Goal: Check status: Check status

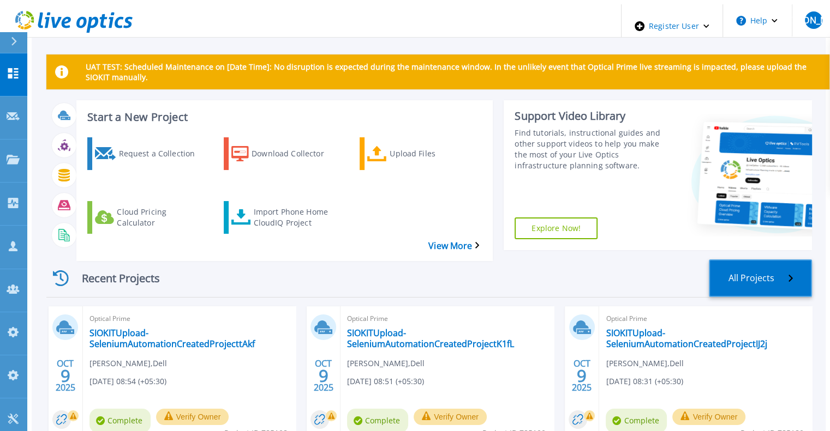
click at [757, 267] on link "All Projects" at bounding box center [760, 279] width 103 height 38
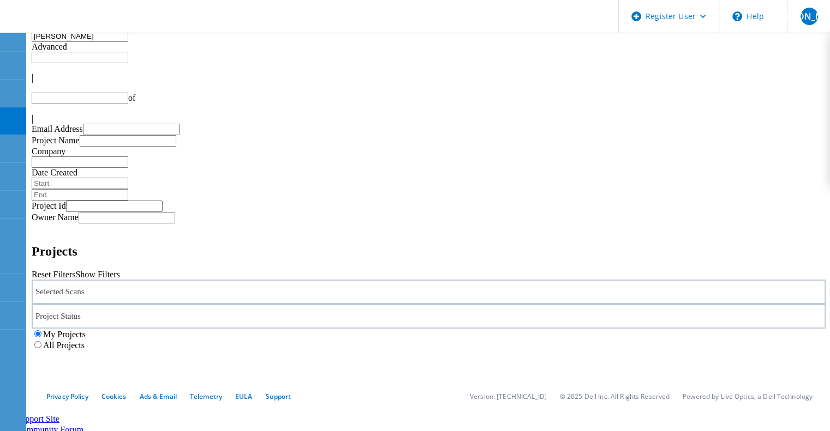
type input "1"
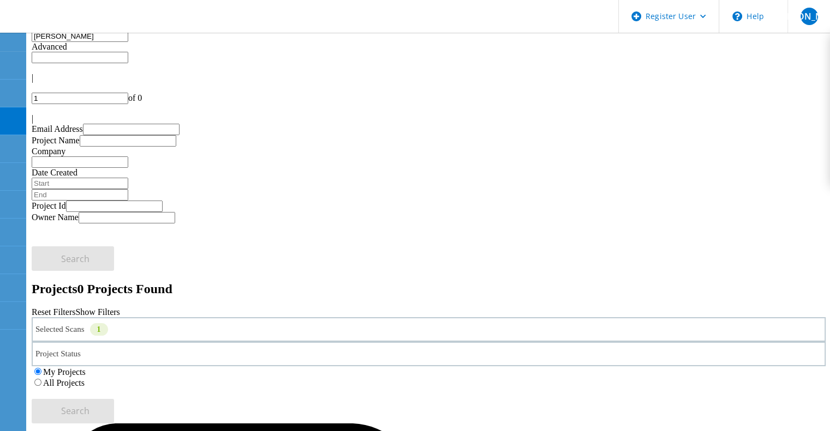
click at [79, 42] on input "Bhanu" at bounding box center [80, 36] width 97 height 11
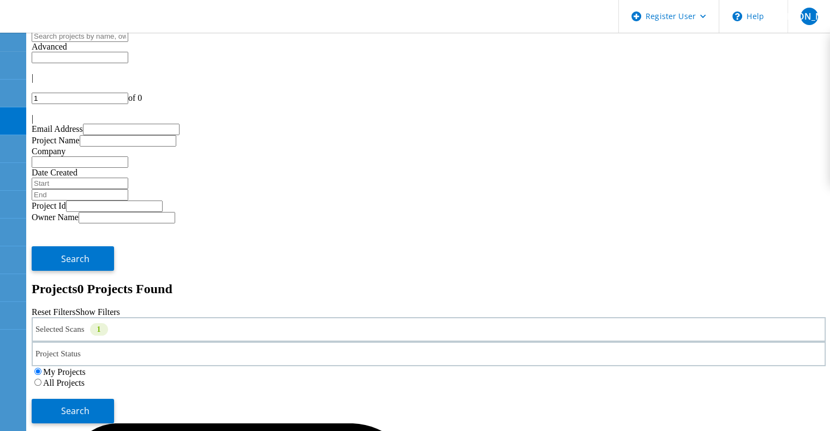
click at [85, 379] on label "All Projects" at bounding box center [63, 383] width 41 height 9
click at [41, 379] on input "All Projects" at bounding box center [37, 382] width 7 height 7
click at [75, 308] on link "Reset Filters" at bounding box center [54, 312] width 44 height 9
click at [551, 367] on div "My Projects All Projects" at bounding box center [429, 378] width 794 height 22
click at [85, 379] on label "All Projects" at bounding box center [63, 383] width 41 height 9
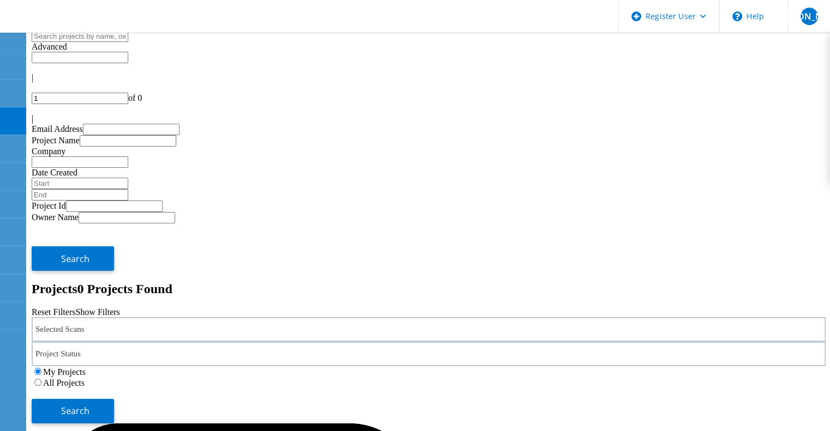
click at [41, 379] on input "All Projects" at bounding box center [37, 382] width 7 height 7
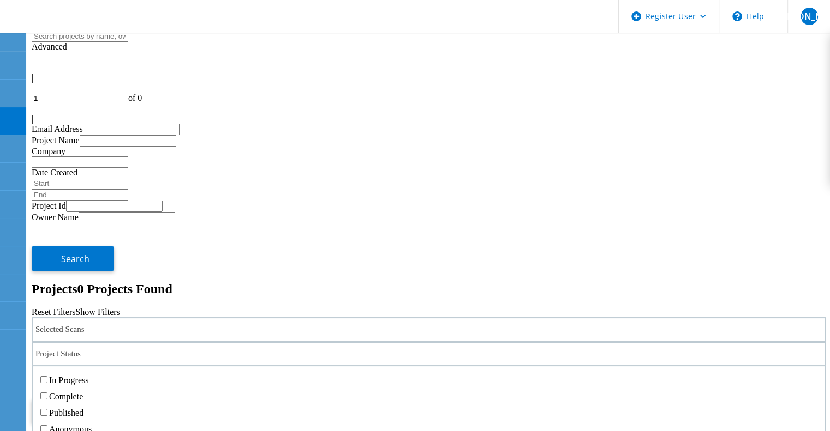
click at [383, 342] on div "Project Status" at bounding box center [429, 354] width 794 height 25
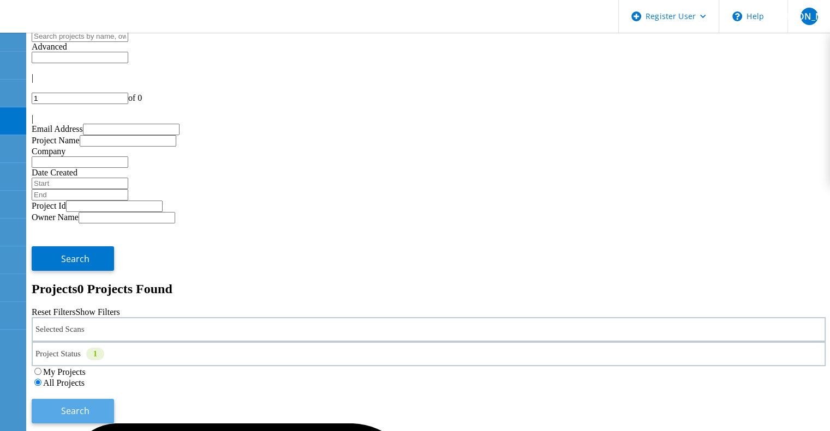
click at [89, 405] on span "Search" at bounding box center [75, 411] width 28 height 12
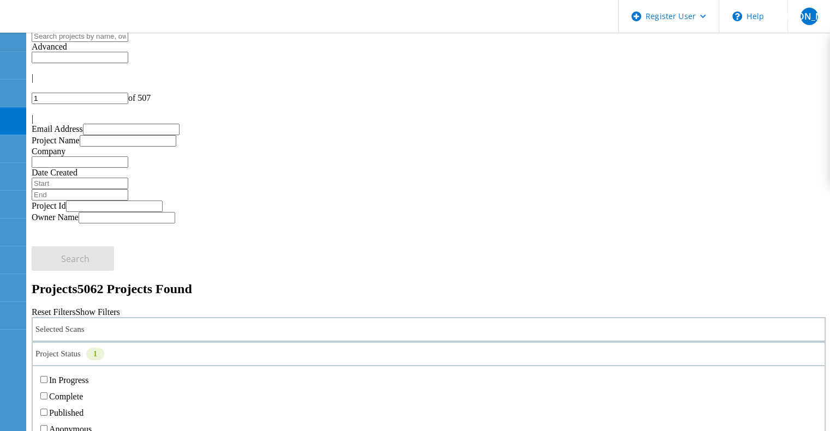
click at [423, 342] on div "Project Status 1" at bounding box center [429, 354] width 794 height 25
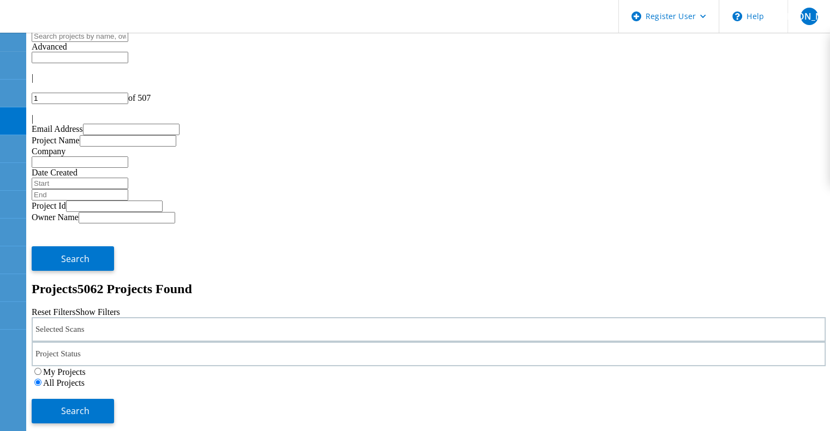
click at [682, 367] on div "My Projects All Projects" at bounding box center [429, 378] width 794 height 22
click at [114, 399] on button "Search" at bounding box center [73, 411] width 82 height 25
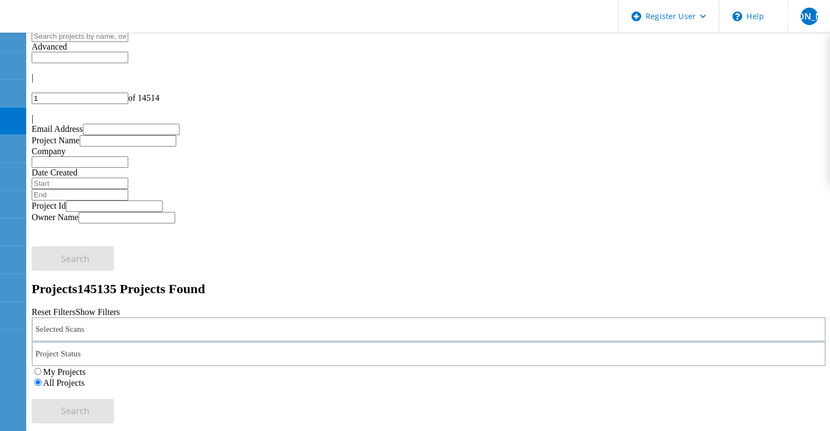
copy span "785317"
click at [128, 57] on input "text" at bounding box center [80, 57] width 97 height 11
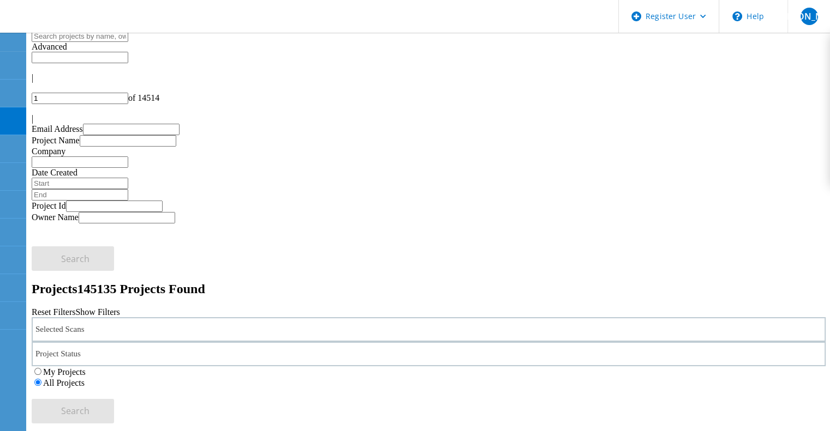
type input "Show 40 Projects"
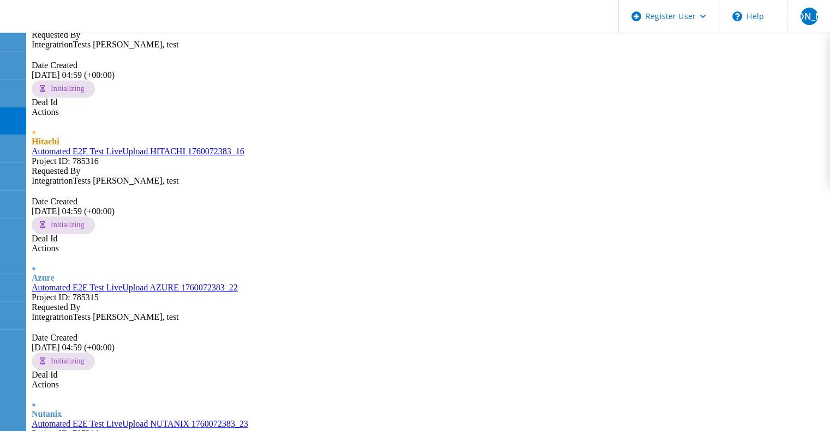
scroll to position [818, 0]
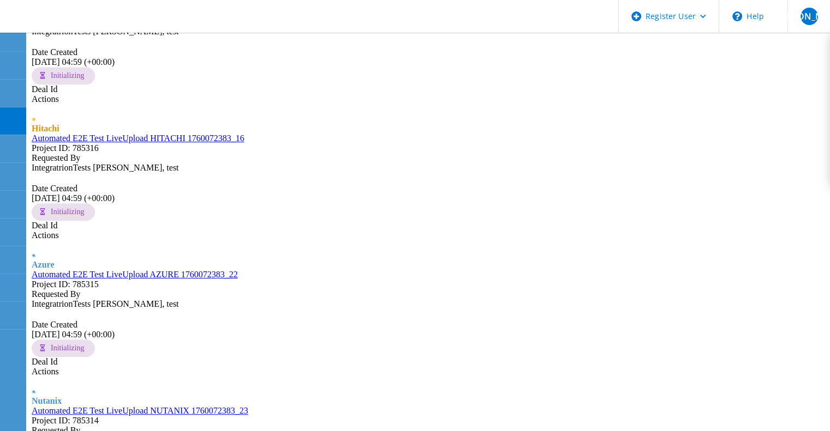
copy span "785300"
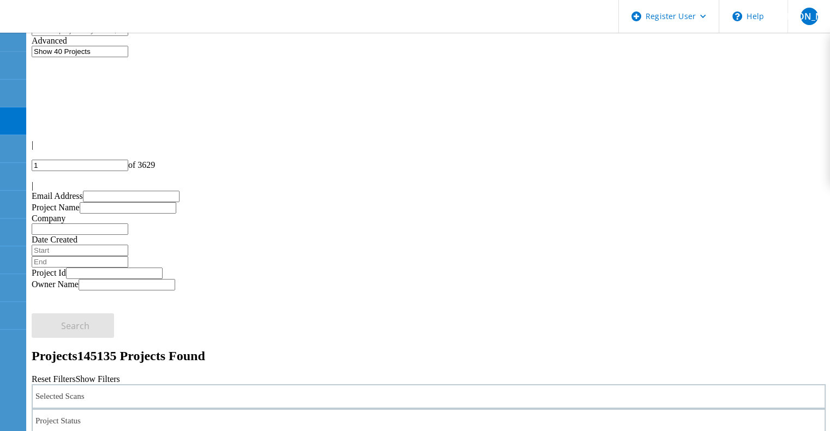
scroll to position [0, 0]
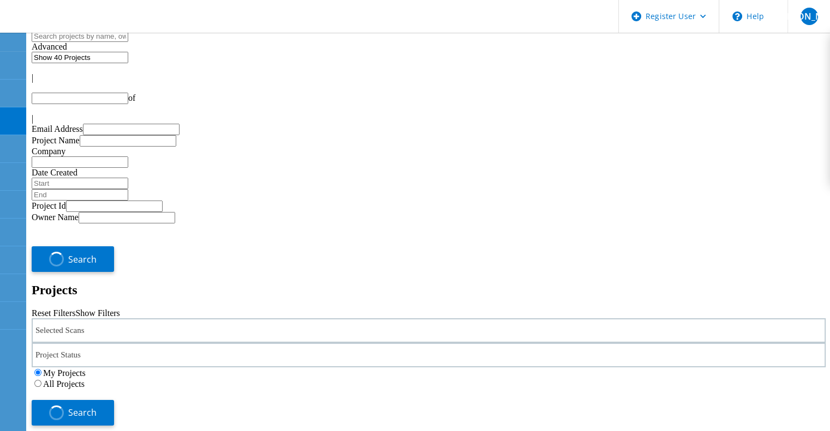
type input "1"
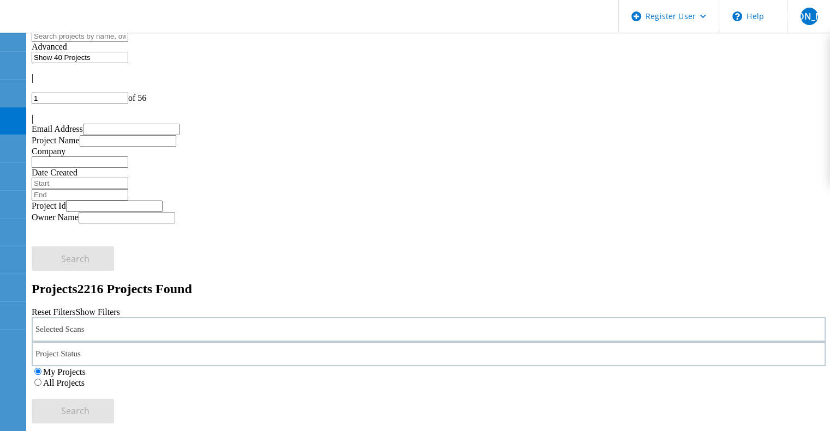
click at [85, 379] on label "All Projects" at bounding box center [63, 383] width 41 height 9
click at [41, 379] on input "All Projects" at bounding box center [37, 382] width 7 height 7
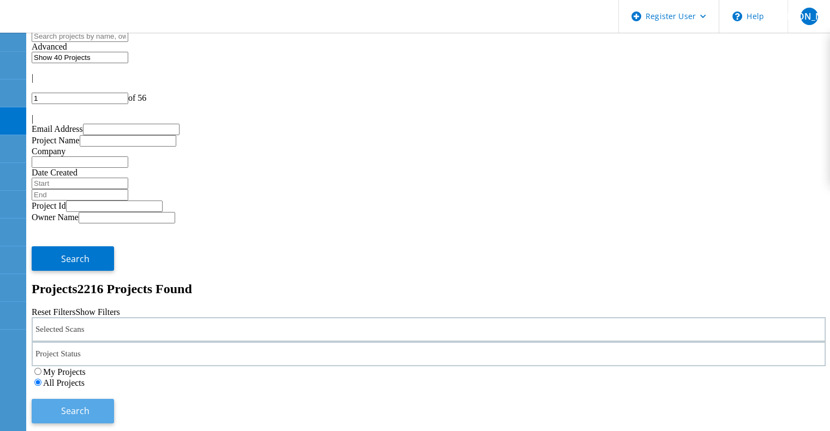
click at [114, 399] on button "Search" at bounding box center [73, 411] width 82 height 25
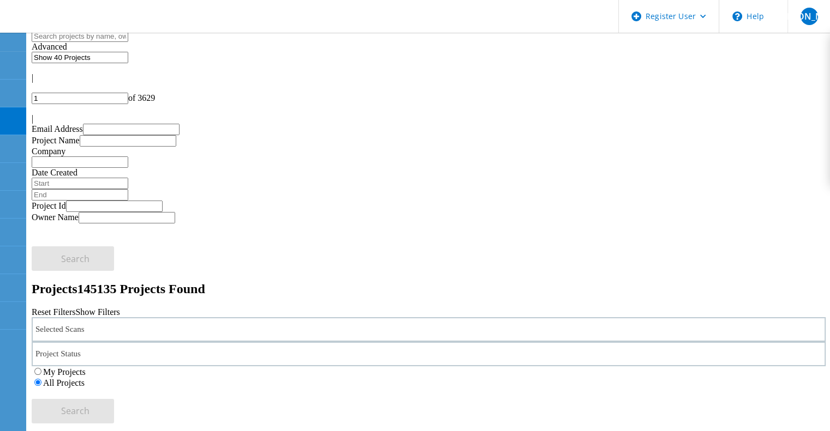
copy span "785317"
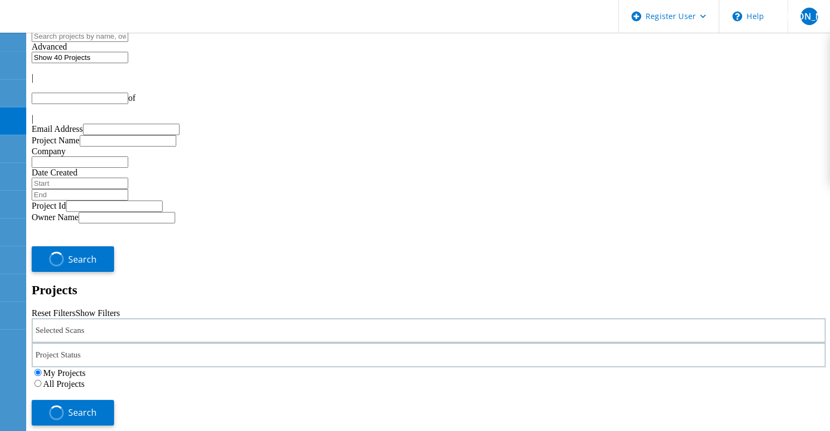
type input "1"
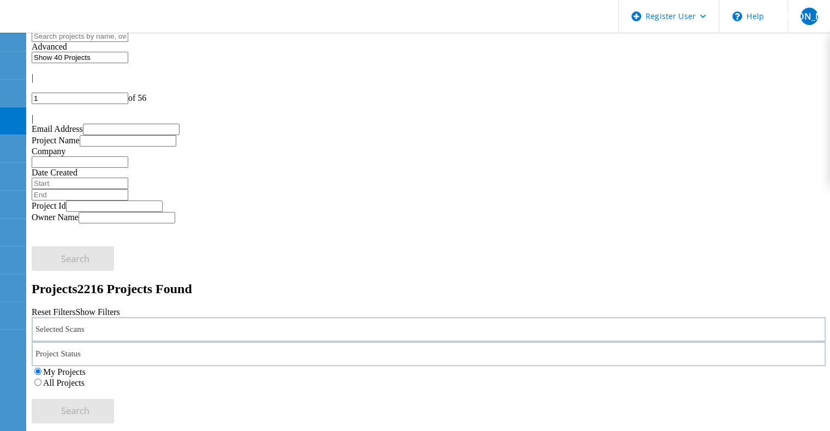
click at [85, 379] on label "All Projects" at bounding box center [63, 383] width 41 height 9
click at [41, 379] on input "All Projects" at bounding box center [37, 382] width 7 height 7
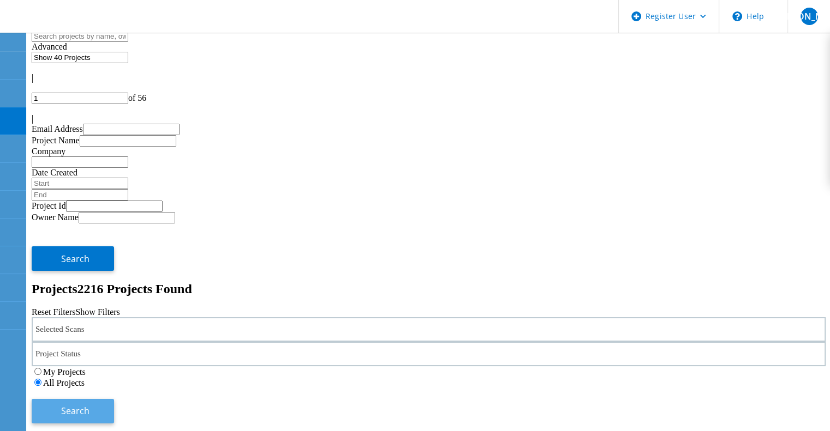
click at [89, 405] on span "Search" at bounding box center [75, 411] width 28 height 12
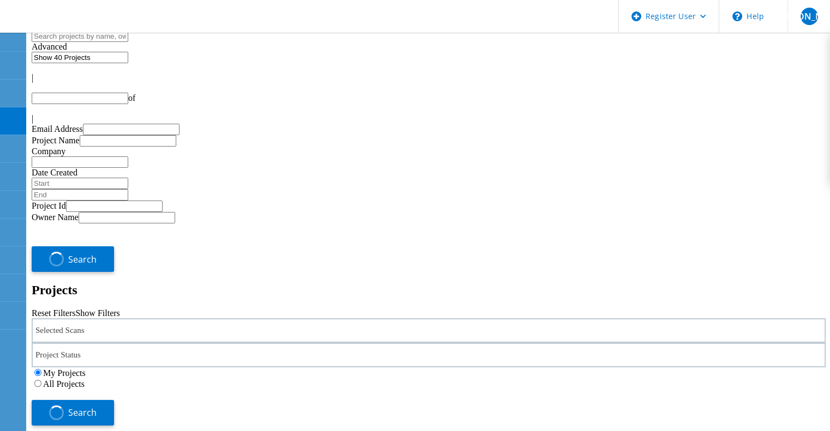
type input "1"
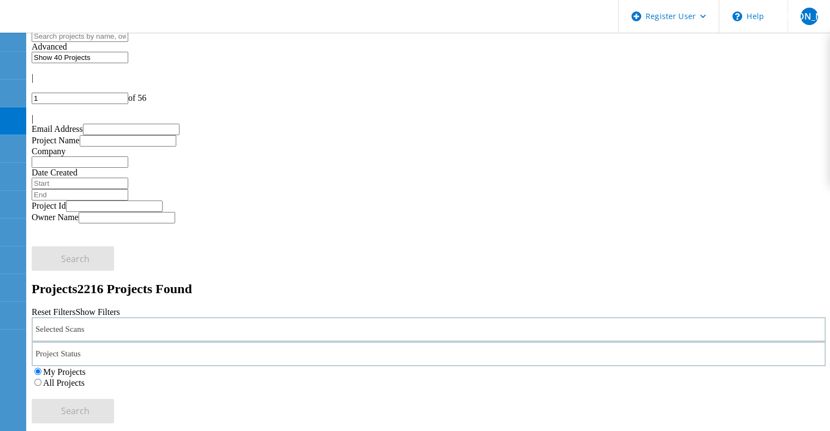
click at [85, 379] on label "All Projects" at bounding box center [63, 383] width 41 height 9
click at [41, 379] on input "All Projects" at bounding box center [37, 382] width 7 height 7
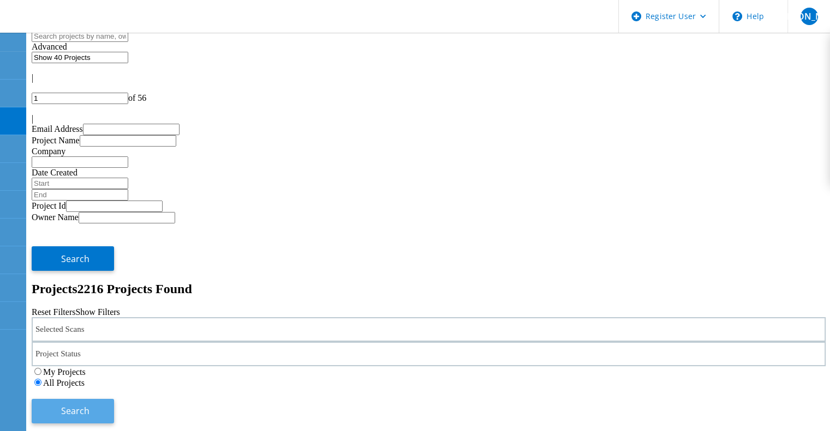
click at [114, 399] on button "Search" at bounding box center [73, 411] width 82 height 25
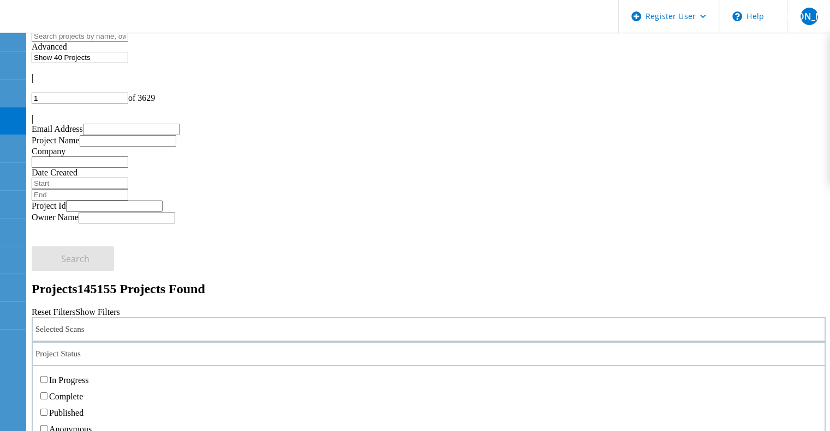
click at [401, 342] on div "Project Status" at bounding box center [429, 354] width 794 height 25
click at [83, 392] on label "Complete" at bounding box center [66, 396] width 34 height 9
click at [47, 393] on input "Complete" at bounding box center [43, 396] width 7 height 7
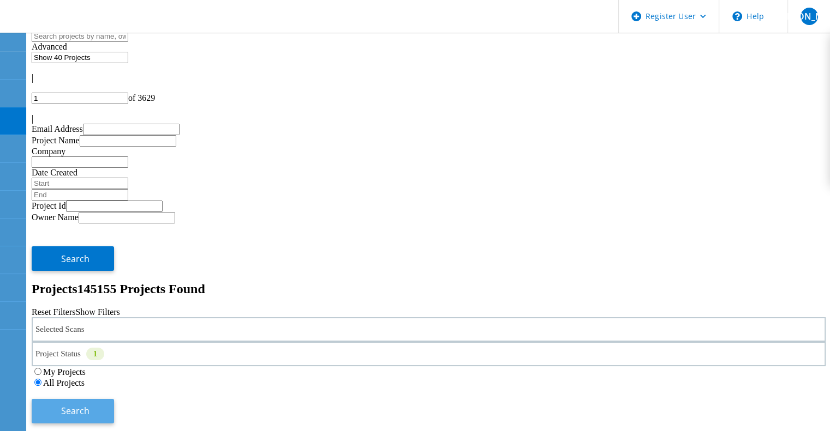
click at [114, 399] on button "Search" at bounding box center [73, 411] width 82 height 25
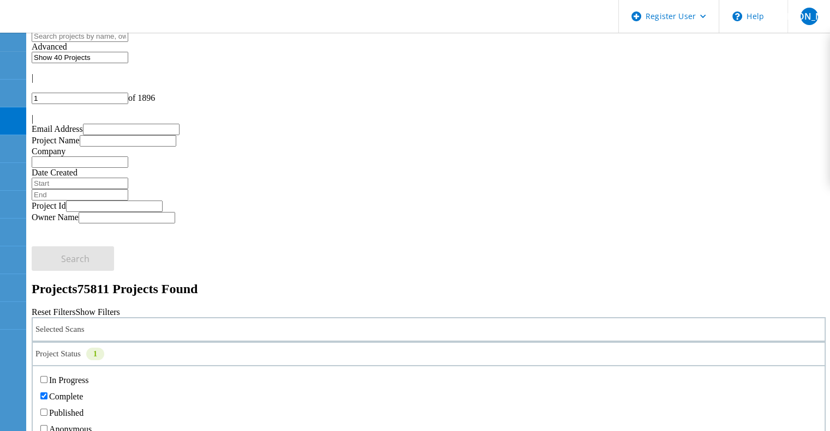
click at [437, 342] on div "Project Status 1" at bounding box center [429, 354] width 794 height 25
click at [88, 376] on label "In Progress" at bounding box center [68, 380] width 39 height 9
click at [47, 376] on input "In Progress" at bounding box center [43, 379] width 7 height 7
click at [83, 392] on label "Complete" at bounding box center [66, 396] width 34 height 9
click at [47, 393] on input "Complete" at bounding box center [43, 396] width 7 height 7
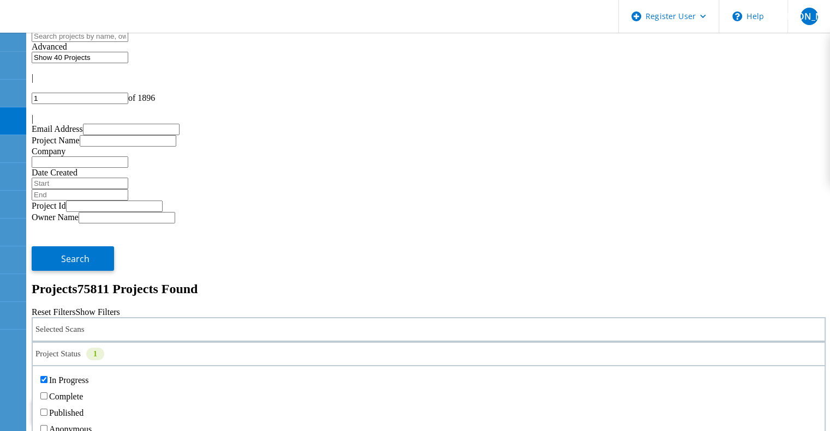
click at [88, 376] on label "In Progress" at bounding box center [68, 380] width 39 height 9
click at [47, 376] on input "In Progress" at bounding box center [43, 379] width 7 height 7
click at [768, 388] on div "Search" at bounding box center [429, 405] width 794 height 35
drag, startPoint x: 736, startPoint y: 152, endPoint x: 718, endPoint y: 164, distance: 20.9
click at [89, 405] on span "Search" at bounding box center [75, 411] width 28 height 12
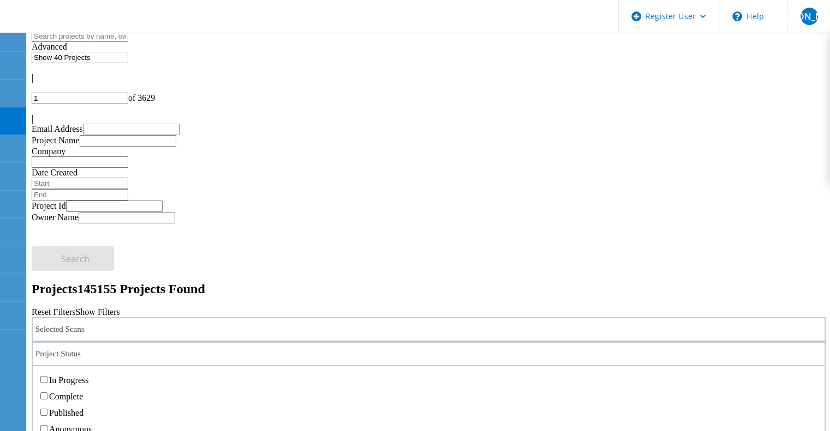
click at [427, 342] on div "Project Status" at bounding box center [429, 354] width 794 height 25
click at [83, 392] on label "Complete" at bounding box center [66, 396] width 34 height 9
click at [47, 393] on input "Complete" at bounding box center [43, 396] width 7 height 7
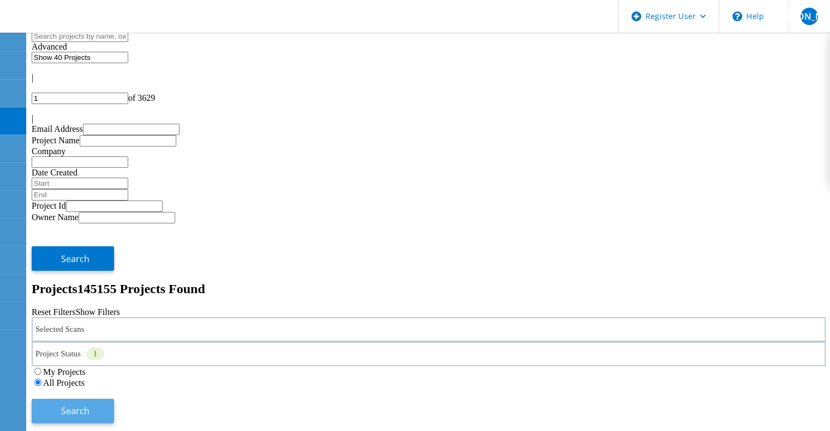
click at [89, 405] on span "Search" at bounding box center [75, 411] width 28 height 12
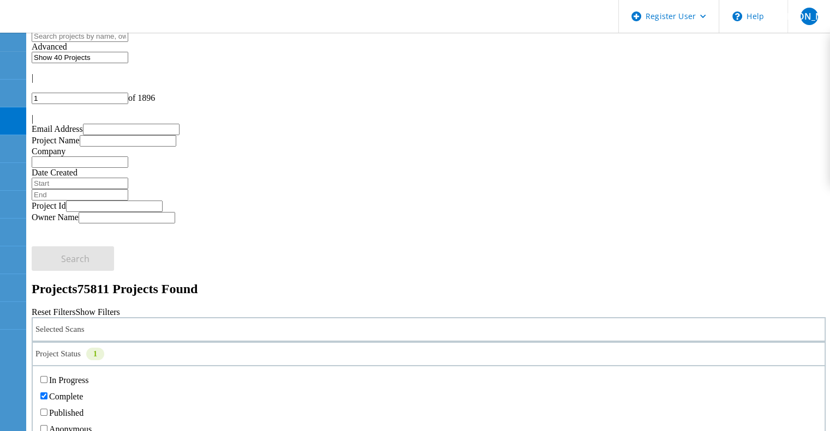
click at [104, 348] on div "1" at bounding box center [95, 354] width 18 height 13
drag, startPoint x: 289, startPoint y: 203, endPoint x: 371, endPoint y: 212, distance: 82.8
click at [83, 392] on label "Complete" at bounding box center [66, 396] width 34 height 9
click at [47, 393] on input "Complete" at bounding box center [43, 396] width 7 height 7
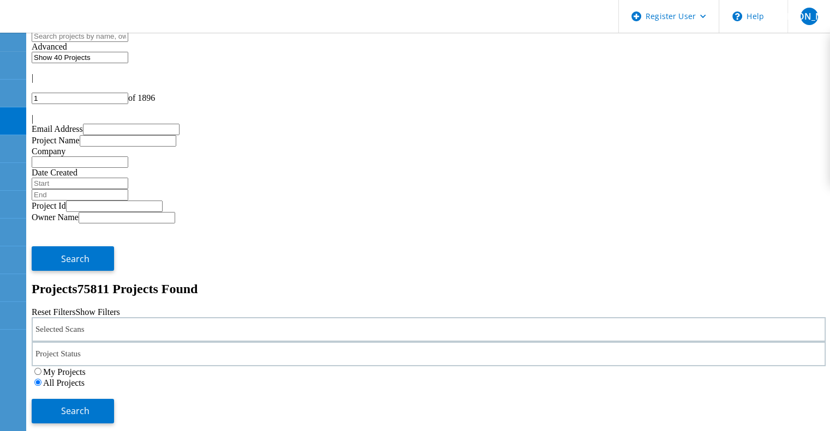
drag, startPoint x: 805, startPoint y: 139, endPoint x: 769, endPoint y: 148, distance: 37.2
click at [804, 388] on div "Search" at bounding box center [429, 405] width 794 height 35
click at [114, 399] on button "Search" at bounding box center [73, 411] width 82 height 25
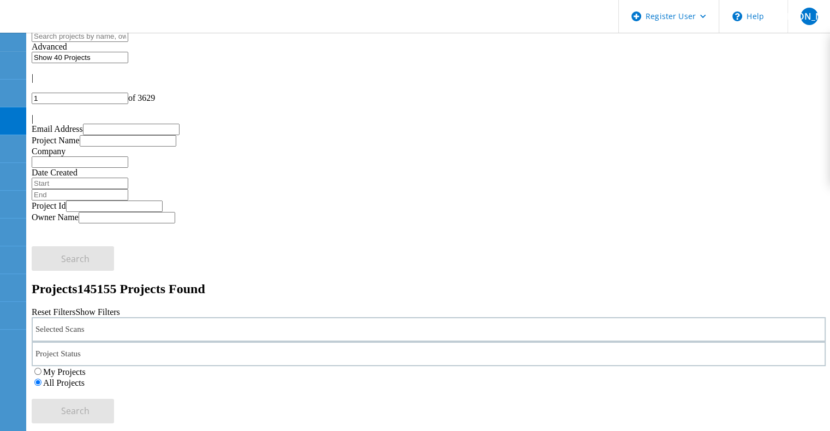
click at [86, 368] on label "My Projects" at bounding box center [64, 372] width 43 height 9
click at [41, 368] on input "My Projects" at bounding box center [37, 371] width 7 height 7
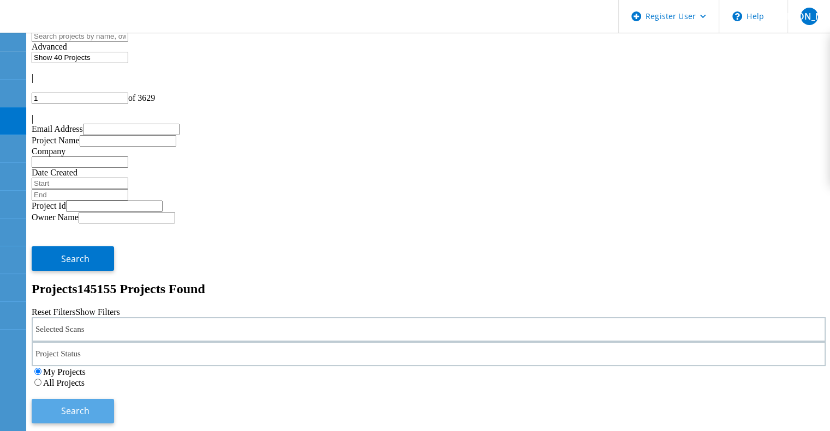
click at [114, 399] on button "Search" at bounding box center [73, 411] width 82 height 25
click at [85, 380] on label "All Projects" at bounding box center [63, 384] width 41 height 9
click at [41, 380] on input "All Projects" at bounding box center [37, 383] width 7 height 7
click at [114, 399] on button "Search" at bounding box center [73, 411] width 82 height 25
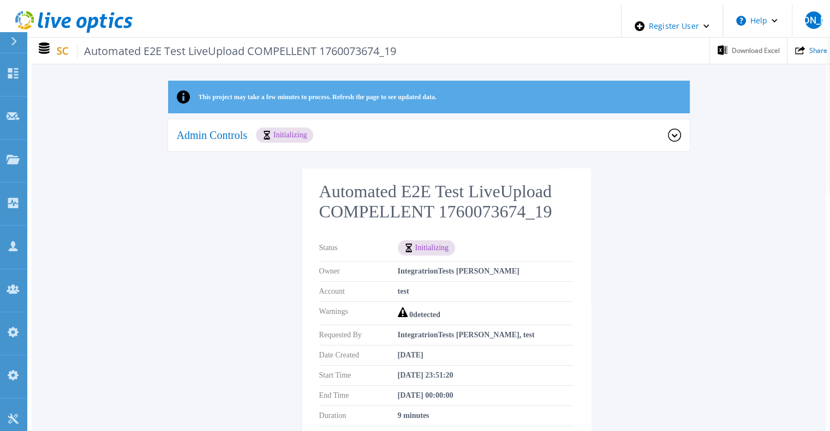
click at [499, 128] on div "Admin Controls Initializing" at bounding box center [422, 135] width 491 height 15
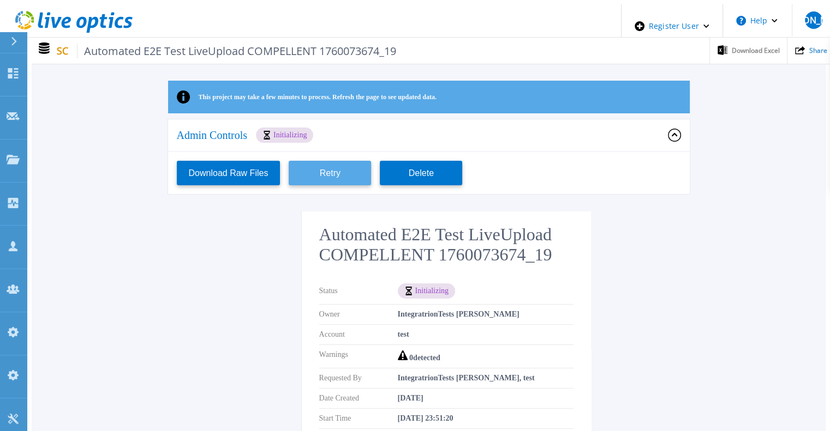
click at [346, 169] on button "Retry" at bounding box center [330, 173] width 82 height 25
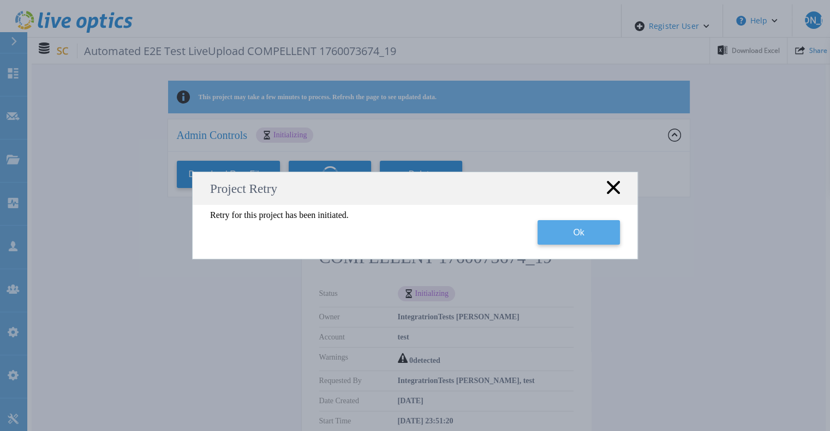
click at [567, 236] on button "Ok" at bounding box center [578, 232] width 82 height 25
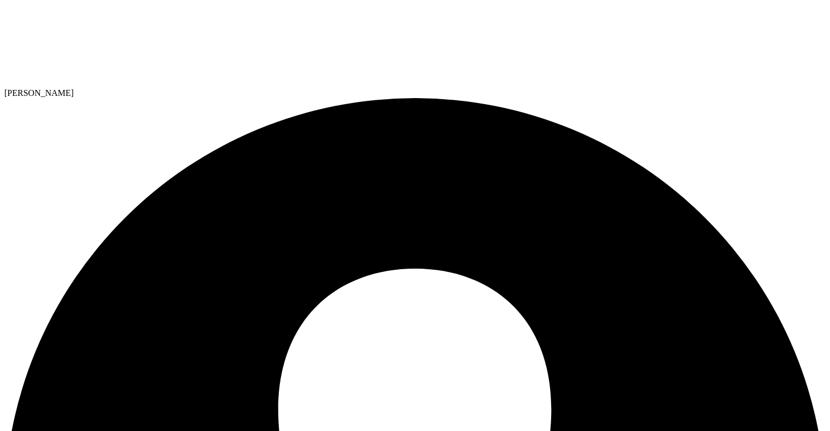
drag, startPoint x: 92, startPoint y: 127, endPoint x: 431, endPoint y: 131, distance: 339.3
copy h2 "Automated E2E Test LiveUpload VMAX_1_2 1760075208_16"
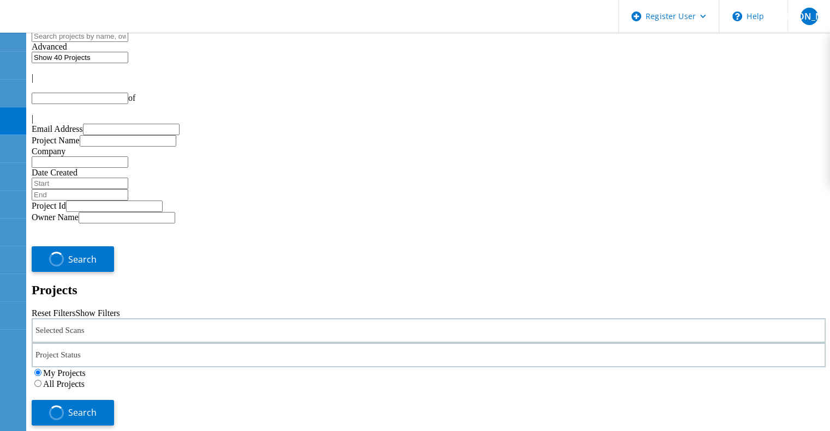
type input "1"
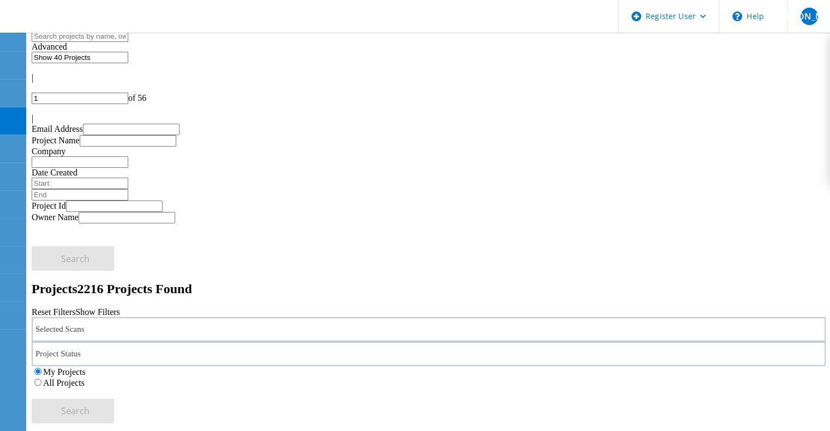
click at [85, 379] on label "All Projects" at bounding box center [63, 383] width 41 height 9
click at [41, 379] on input "All Projects" at bounding box center [37, 382] width 7 height 7
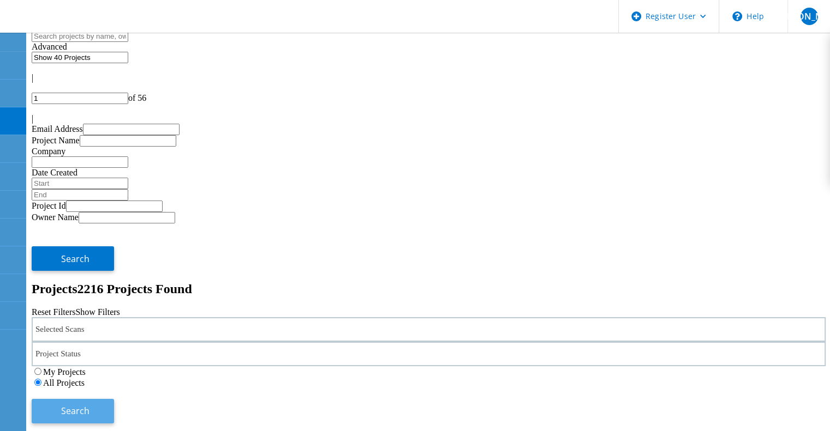
click at [114, 399] on button "Search" at bounding box center [73, 411] width 82 height 25
click at [97, 407] on span "Search" at bounding box center [82, 413] width 28 height 12
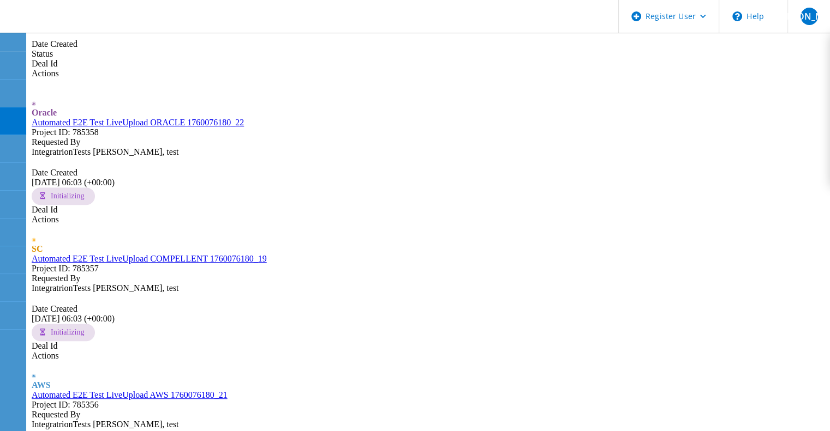
scroll to position [491, 0]
